Goal: Information Seeking & Learning: Find specific fact

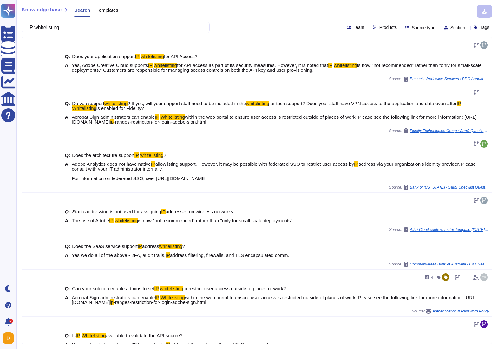
click at [9, 30] on div "Questionnaires Knowledge Base Documents Analytics CAIQ / SIG Help Center Dark m…" at bounding box center [248, 174] width 497 height 349
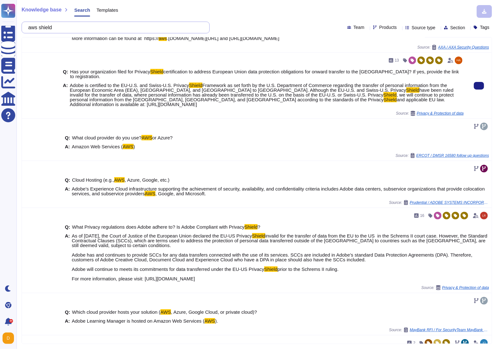
scroll to position [132, 0]
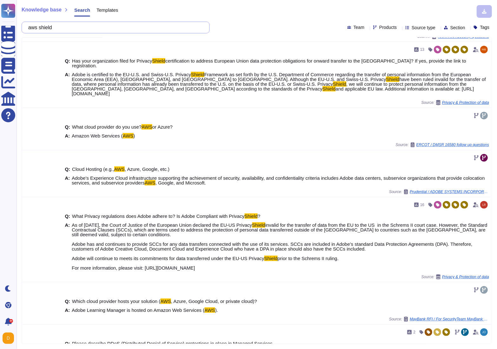
click at [83, 26] on input "aws shield" at bounding box center [114, 27] width 178 height 11
drag, startPoint x: 83, startPoint y: 26, endPoint x: 28, endPoint y: 26, distance: 54.9
click at [28, 26] on div "aws shield" at bounding box center [116, 28] width 188 height 12
type input "w"
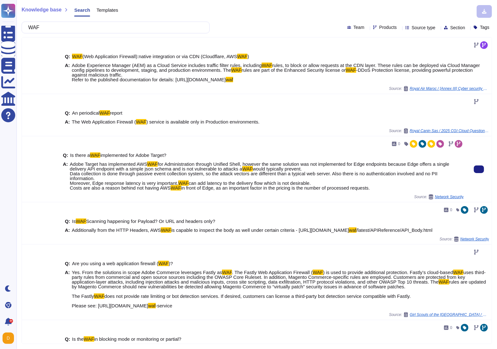
drag, startPoint x: 71, startPoint y: 164, endPoint x: 215, endPoint y: 169, distance: 143.9
click at [215, 169] on span "Adobe Target has implemented AWS WAF for Administration through Unified Shell, …" at bounding box center [267, 176] width 394 height 29
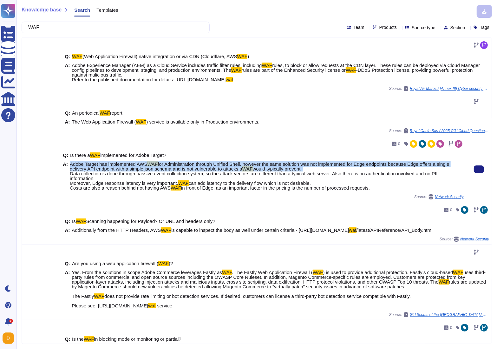
drag, startPoint x: 71, startPoint y: 164, endPoint x: 312, endPoint y: 168, distance: 240.6
click at [312, 168] on span "Adobe Target has implemented AWS WAF for Administration through Unified Shell, …" at bounding box center [267, 176] width 394 height 29
copy span "Adobe Target has implemented AWS WAF for Administration through Unified Shell, …"
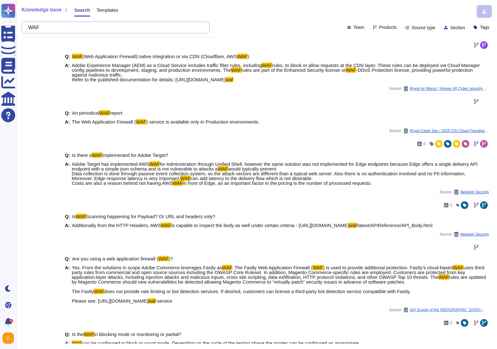
click at [62, 27] on input "WAF" at bounding box center [114, 27] width 178 height 11
paste input "Certificate of Liability Insurance"
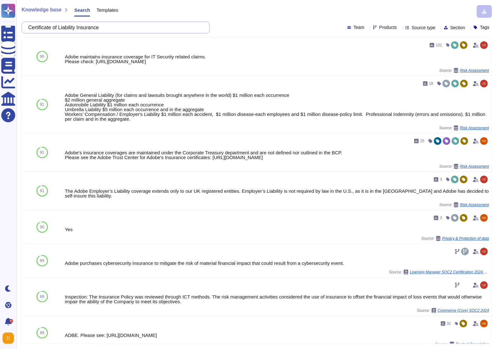
drag, startPoint x: 110, startPoint y: 29, endPoint x: 35, endPoint y: 28, distance: 75.9
click at [35, 28] on input "Certificate of Liability Insurance" at bounding box center [114, 27] width 178 height 11
click at [123, 30] on input "Certificate of Liability Insurance" at bounding box center [114, 27] width 178 height 11
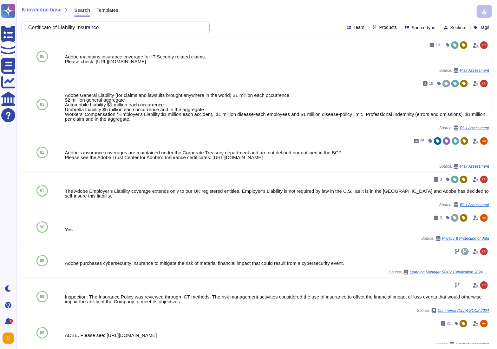
click at [123, 30] on input "Certificate of Liability Insurance" at bounding box center [114, 27] width 178 height 11
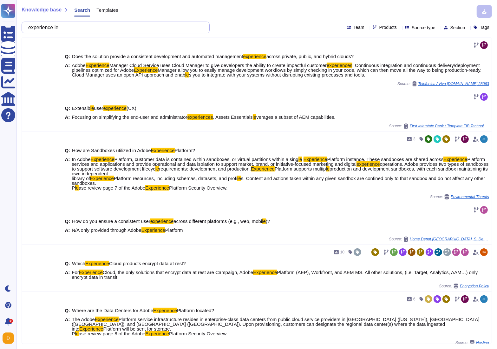
click at [84, 24] on input "experience le" at bounding box center [114, 27] width 178 height 11
click at [78, 29] on input "experience le" at bounding box center [114, 27] width 178 height 11
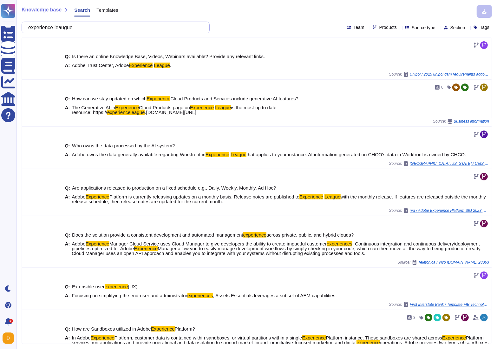
type input "experience leaugue"
